Goal: Task Accomplishment & Management: Manage account settings

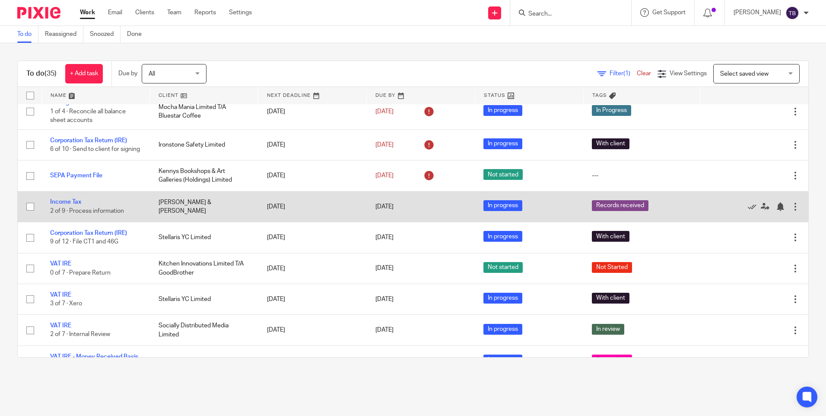
scroll to position [86, 0]
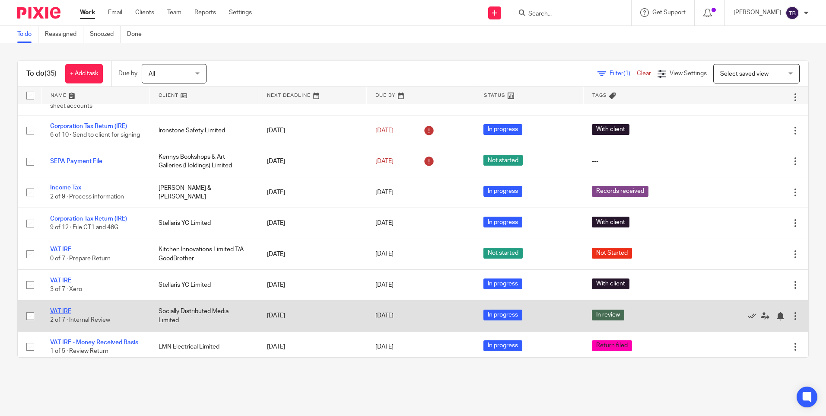
click at [63, 314] on link "VAT IRE" at bounding box center [60, 311] width 21 height 6
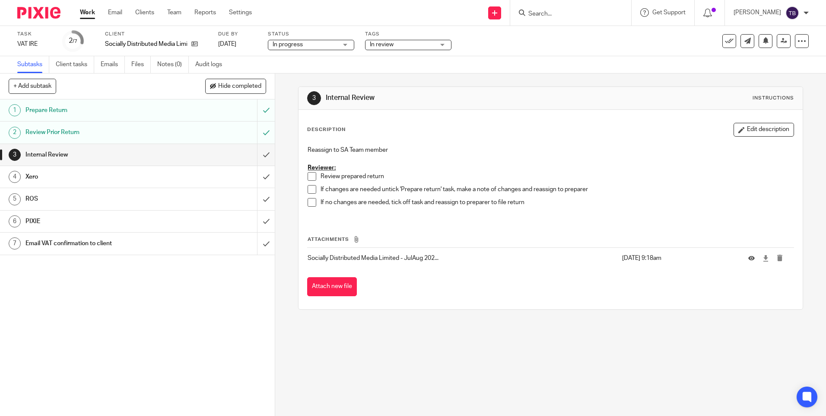
click at [308, 179] on span at bounding box center [312, 176] width 9 height 9
click at [309, 189] on span at bounding box center [312, 189] width 9 height 9
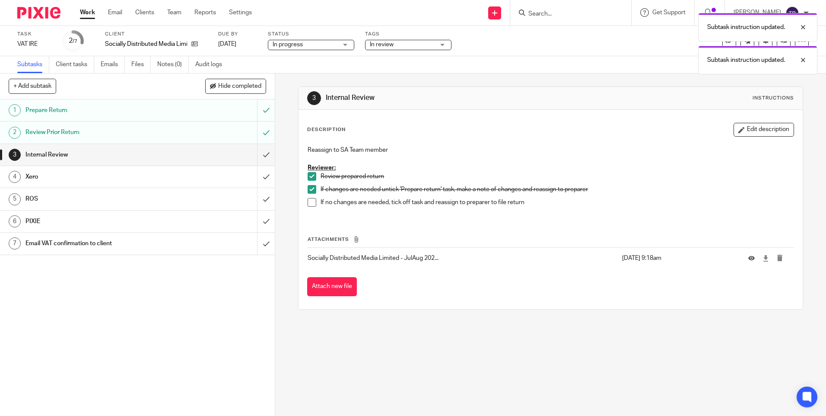
click at [309, 204] on span at bounding box center [312, 202] width 9 height 9
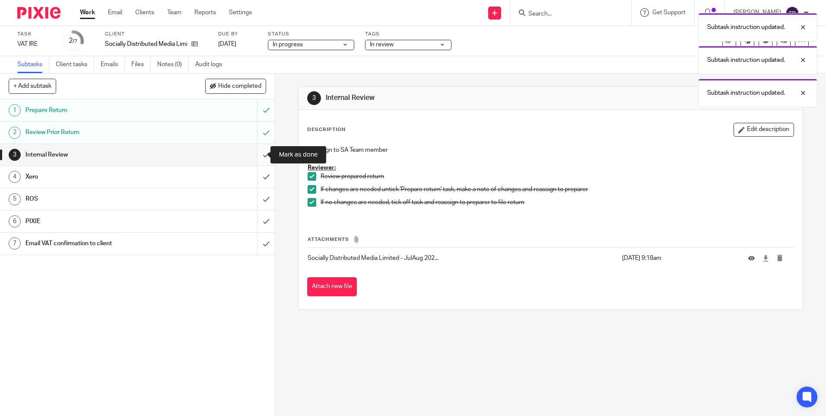
click at [255, 154] on input "submit" at bounding box center [137, 155] width 275 height 22
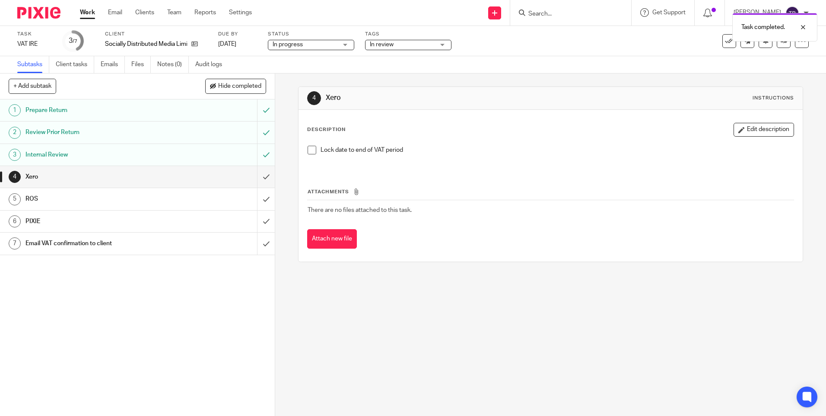
click at [422, 42] on span "In review" at bounding box center [402, 44] width 65 height 9
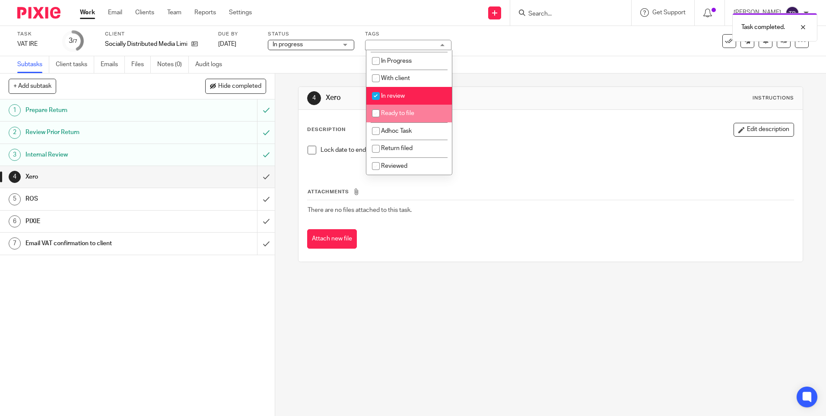
scroll to position [59, 0]
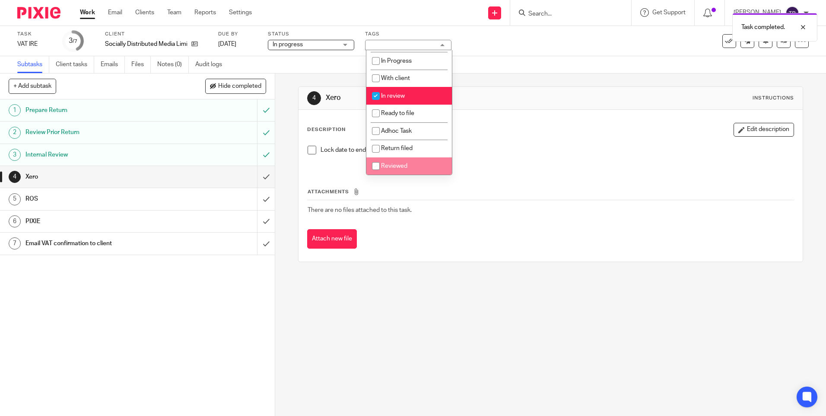
click at [405, 167] on span "Reviewed" at bounding box center [394, 166] width 26 height 6
checkbox input "true"
drag, startPoint x: 415, startPoint y: 90, endPoint x: 421, endPoint y: 90, distance: 5.2
click at [415, 90] on li "In review" at bounding box center [410, 96] width 86 height 18
checkbox input "false"
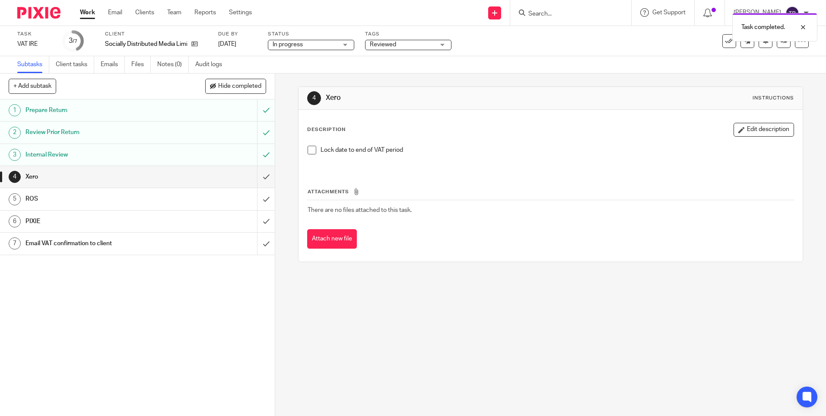
click at [572, 132] on div "Description Edit description" at bounding box center [550, 130] width 487 height 14
click at [781, 38] on icon at bounding box center [784, 41] width 6 height 6
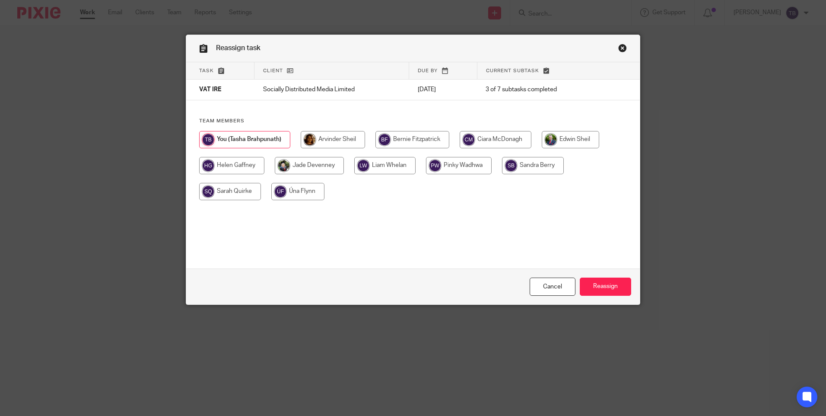
click at [452, 171] on input "radio" at bounding box center [459, 165] width 66 height 17
radio input "true"
click at [609, 288] on input "Reassign" at bounding box center [605, 286] width 51 height 19
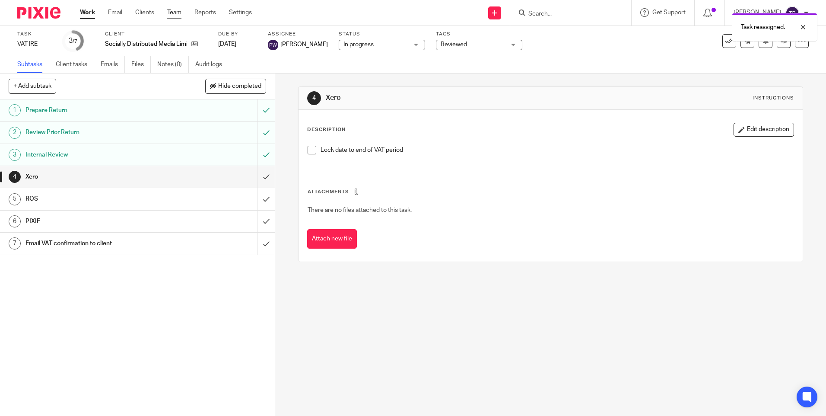
click at [176, 16] on link "Team" at bounding box center [174, 12] width 14 height 9
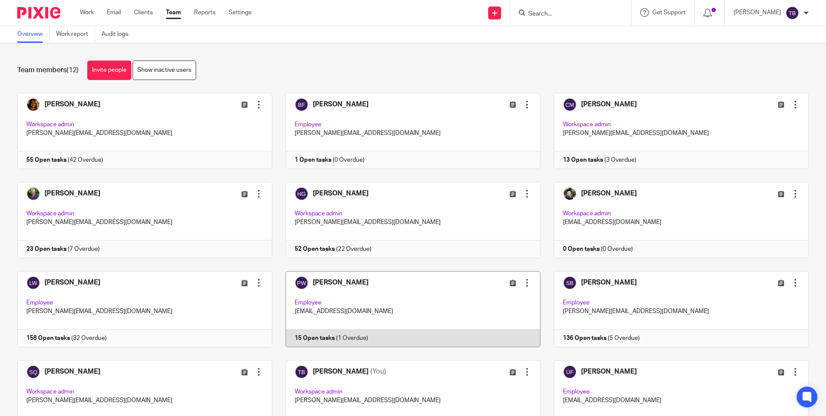
click at [392, 346] on link at bounding box center [406, 309] width 268 height 76
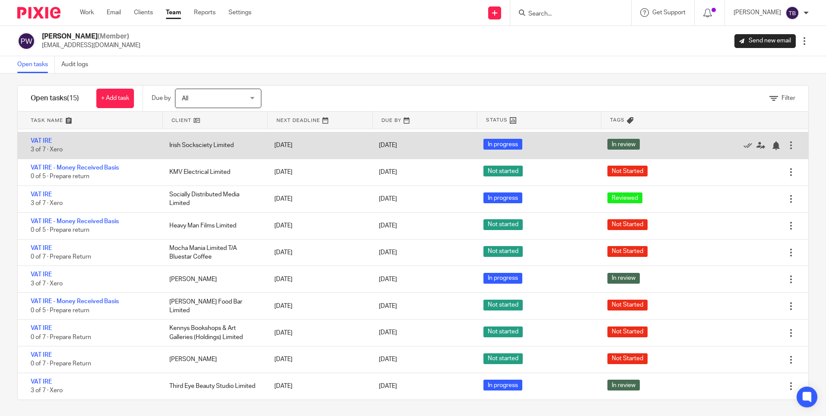
scroll to position [7, 0]
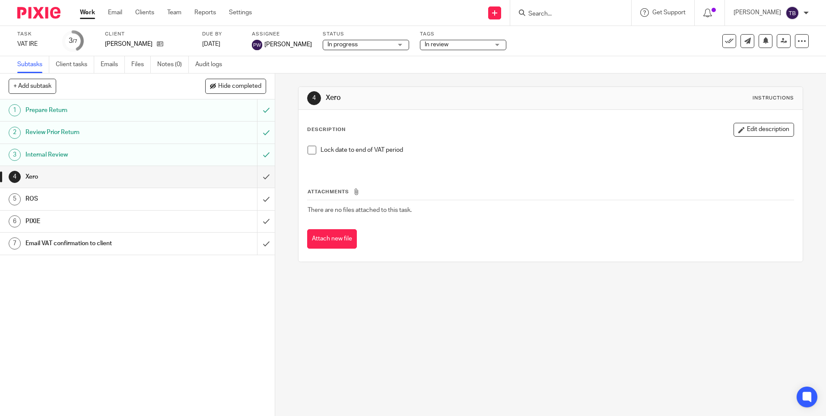
click at [450, 44] on span "In review" at bounding box center [457, 44] width 65 height 9
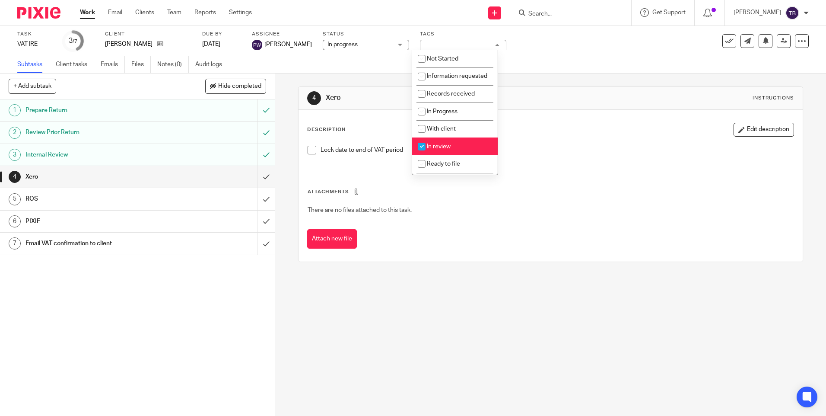
click at [447, 155] on li "In review" at bounding box center [455, 146] width 86 height 18
checkbox input "false"
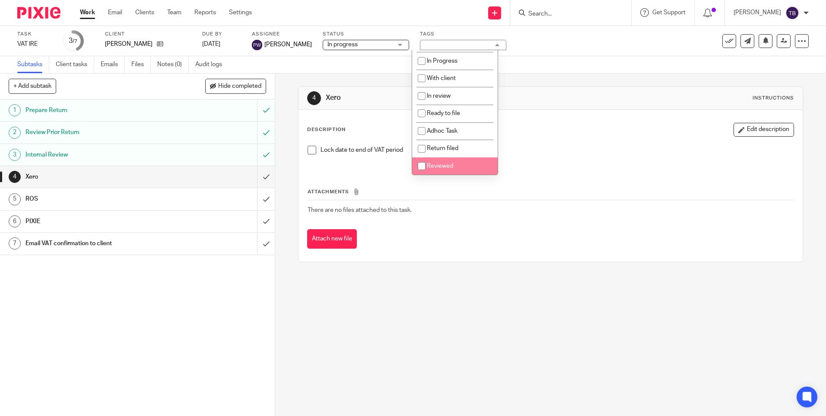
click at [449, 159] on li "Reviewed" at bounding box center [455, 166] width 86 height 18
checkbox input "true"
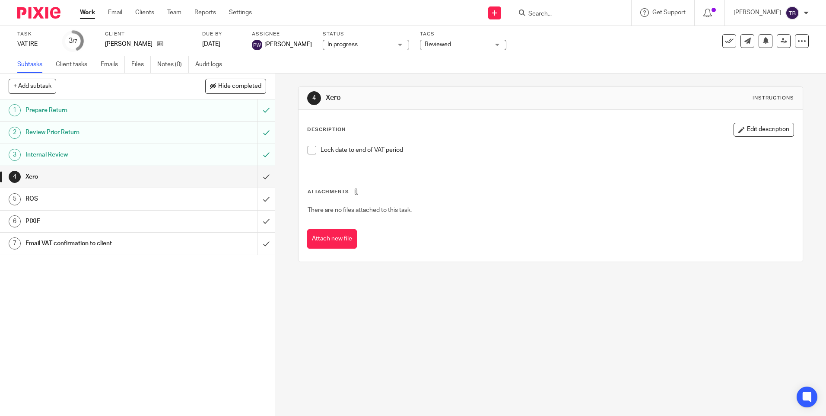
click at [560, 132] on div "Description Edit description" at bounding box center [550, 130] width 487 height 14
click at [437, 49] on div "In review" at bounding box center [463, 45] width 86 height 10
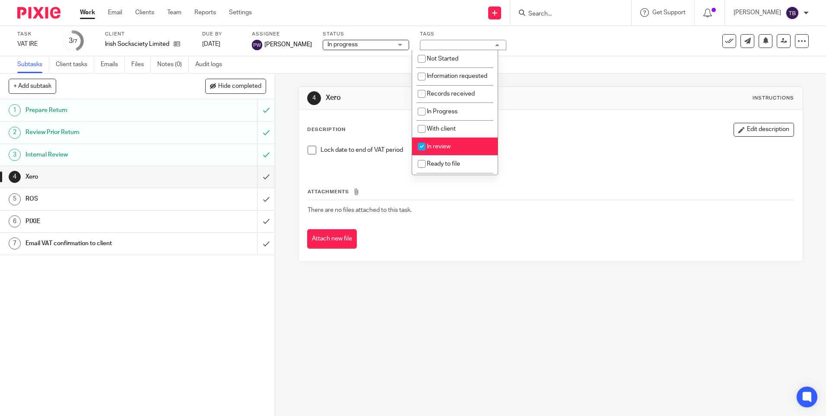
click at [451, 152] on li "In review" at bounding box center [455, 146] width 86 height 18
checkbox input "false"
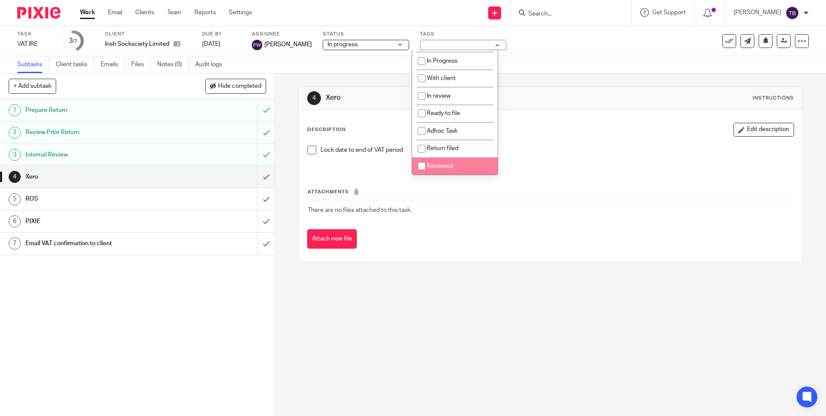
click at [450, 166] on span "Reviewed" at bounding box center [440, 166] width 26 height 6
checkbox input "true"
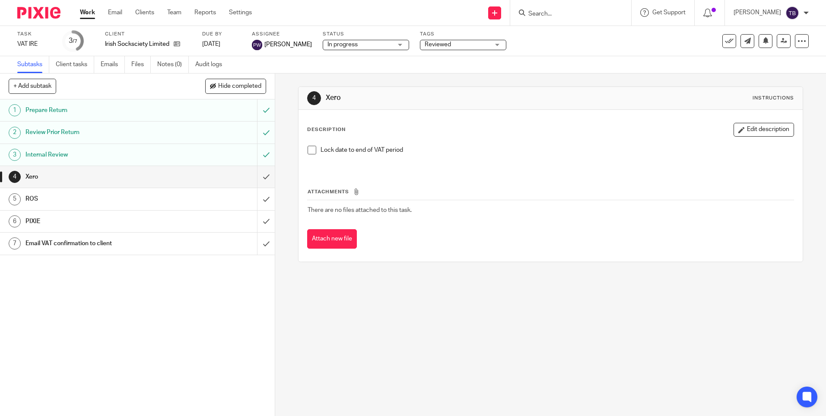
click at [541, 156] on p at bounding box center [557, 158] width 473 height 9
click at [459, 42] on span "In review" at bounding box center [467, 44] width 65 height 9
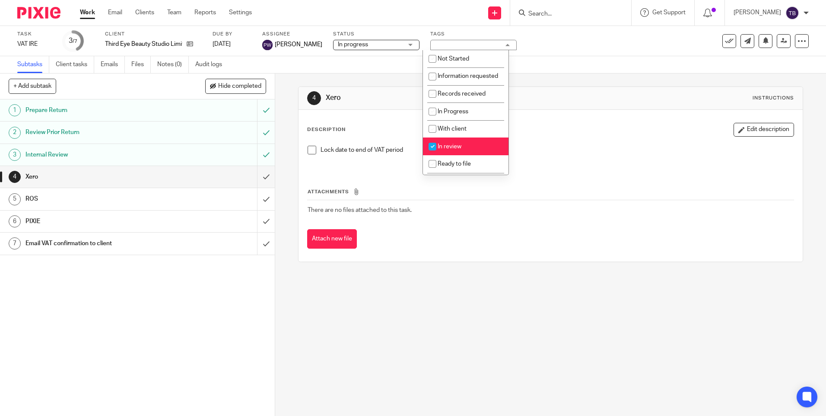
scroll to position [59, 0]
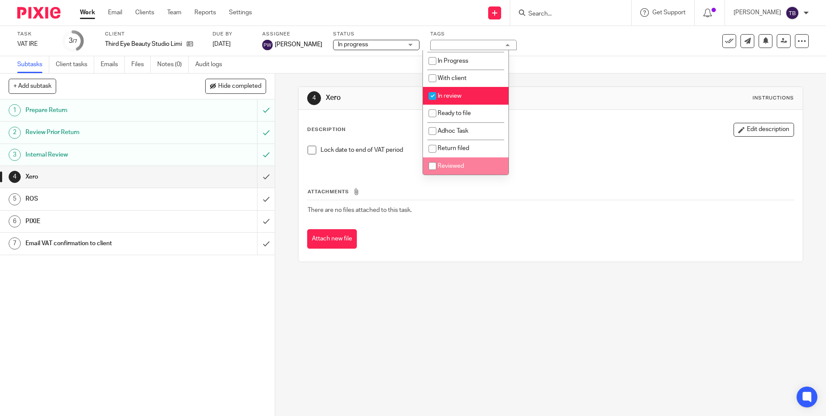
click at [459, 166] on span "Reviewed" at bounding box center [451, 166] width 26 height 6
checkbox input "true"
click at [451, 94] on span "In review" at bounding box center [450, 96] width 24 height 6
checkbox input "false"
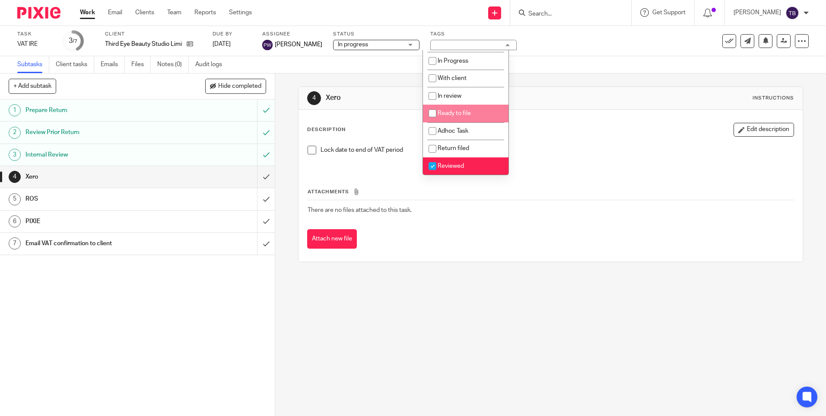
click at [587, 170] on div "Attachments There are no files attached to this task. Attach new file" at bounding box center [550, 209] width 487 height 79
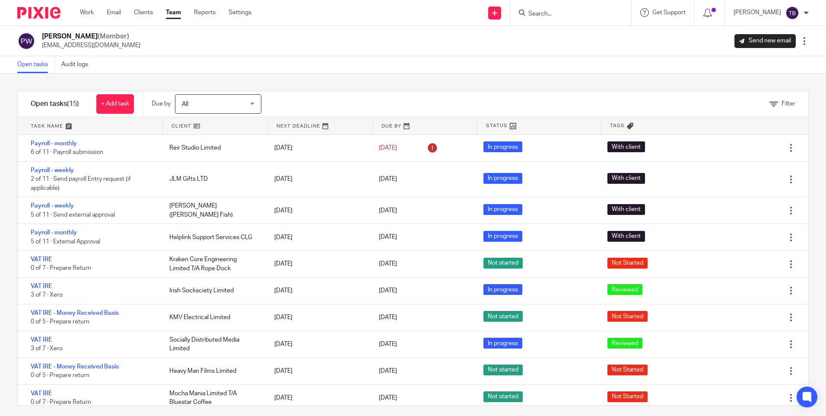
scroll to position [140, 0]
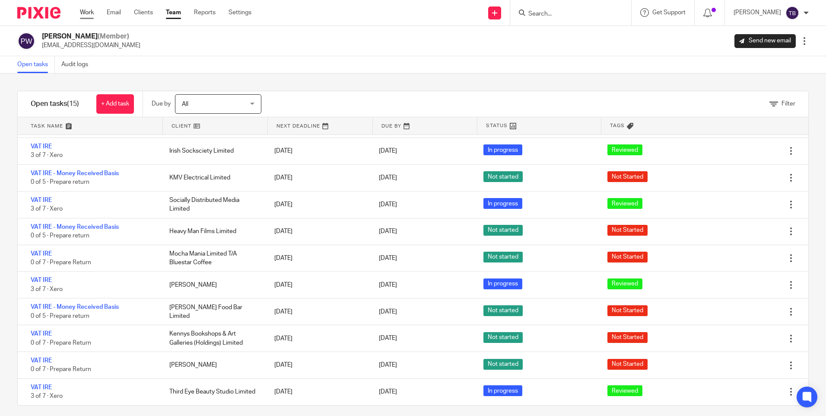
click at [85, 12] on link "Work" at bounding box center [87, 12] width 14 height 9
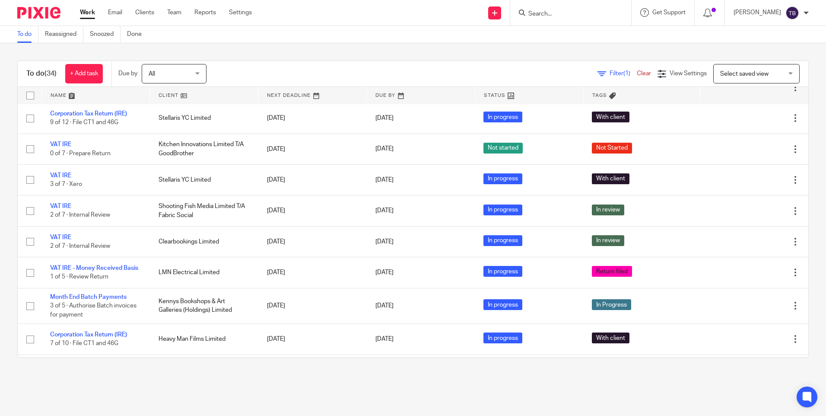
scroll to position [191, 0]
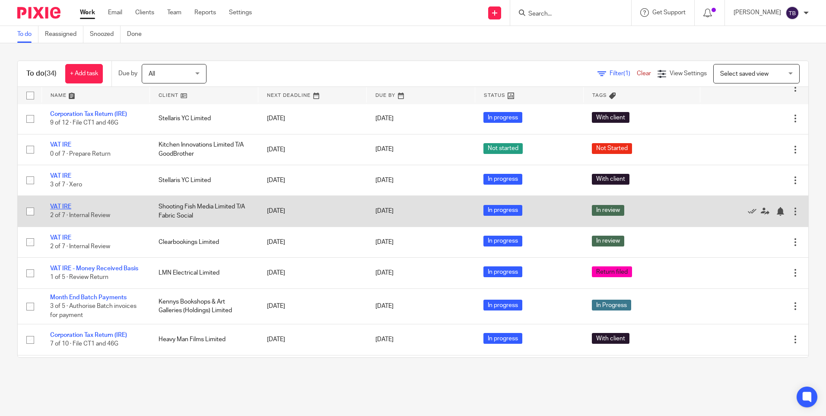
click at [69, 210] on link "VAT IRE" at bounding box center [60, 207] width 21 height 6
